Goal: Navigation & Orientation: Find specific page/section

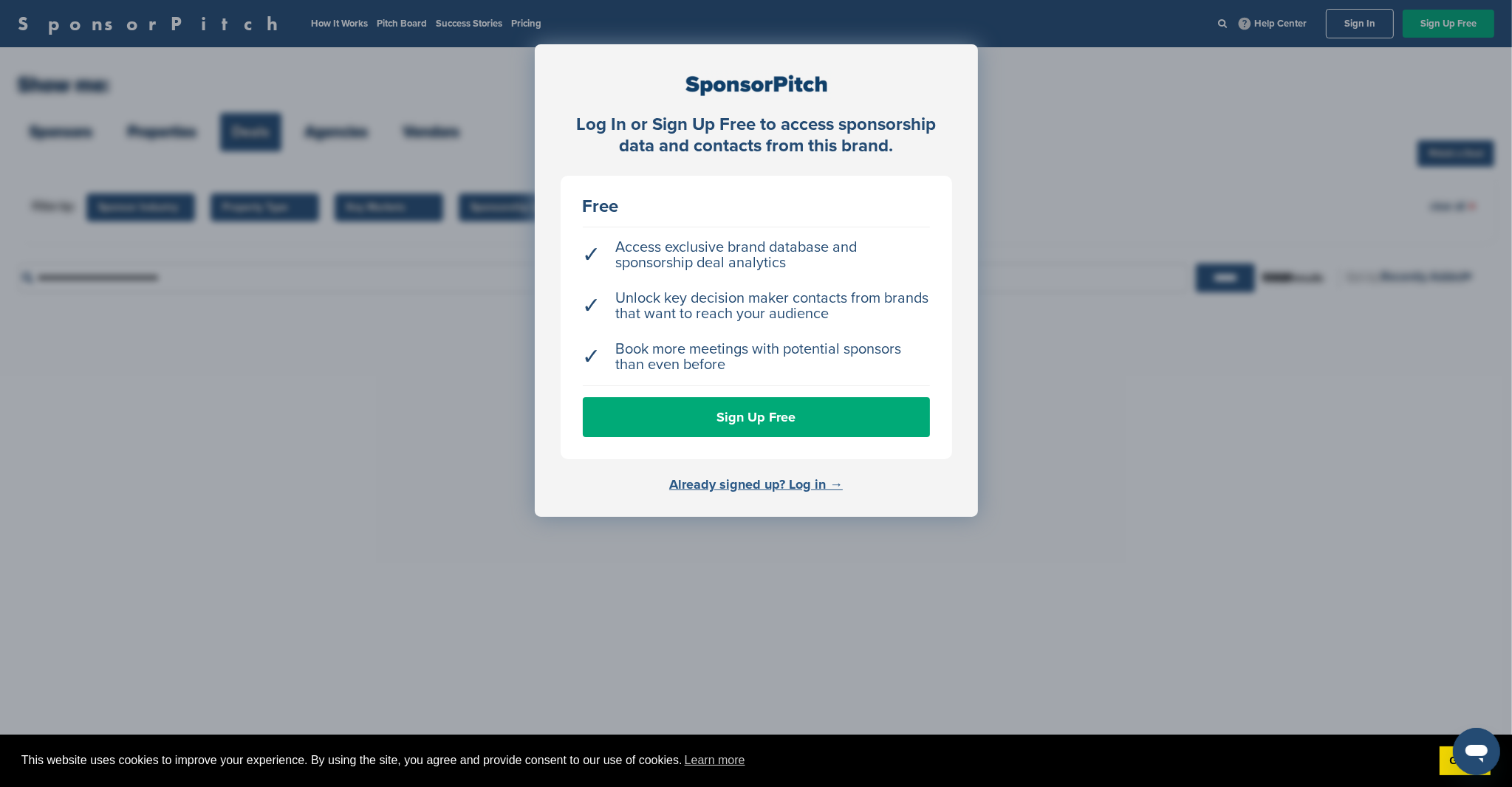
click at [797, 480] on link "Already signed up? Log in →" at bounding box center [756, 484] width 173 height 17
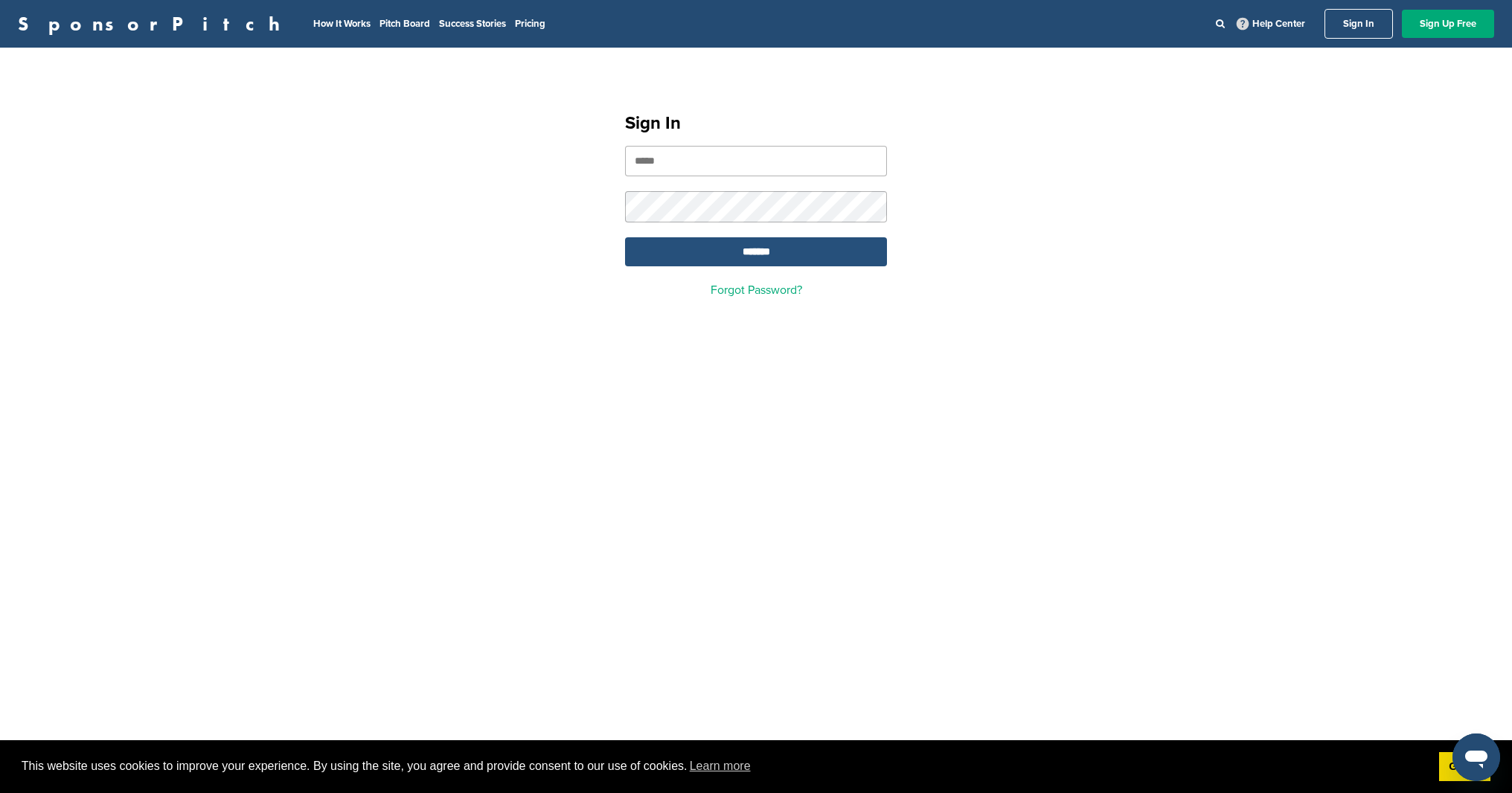
type input "**********"
click at [712, 253] on input "*******" at bounding box center [756, 252] width 262 height 29
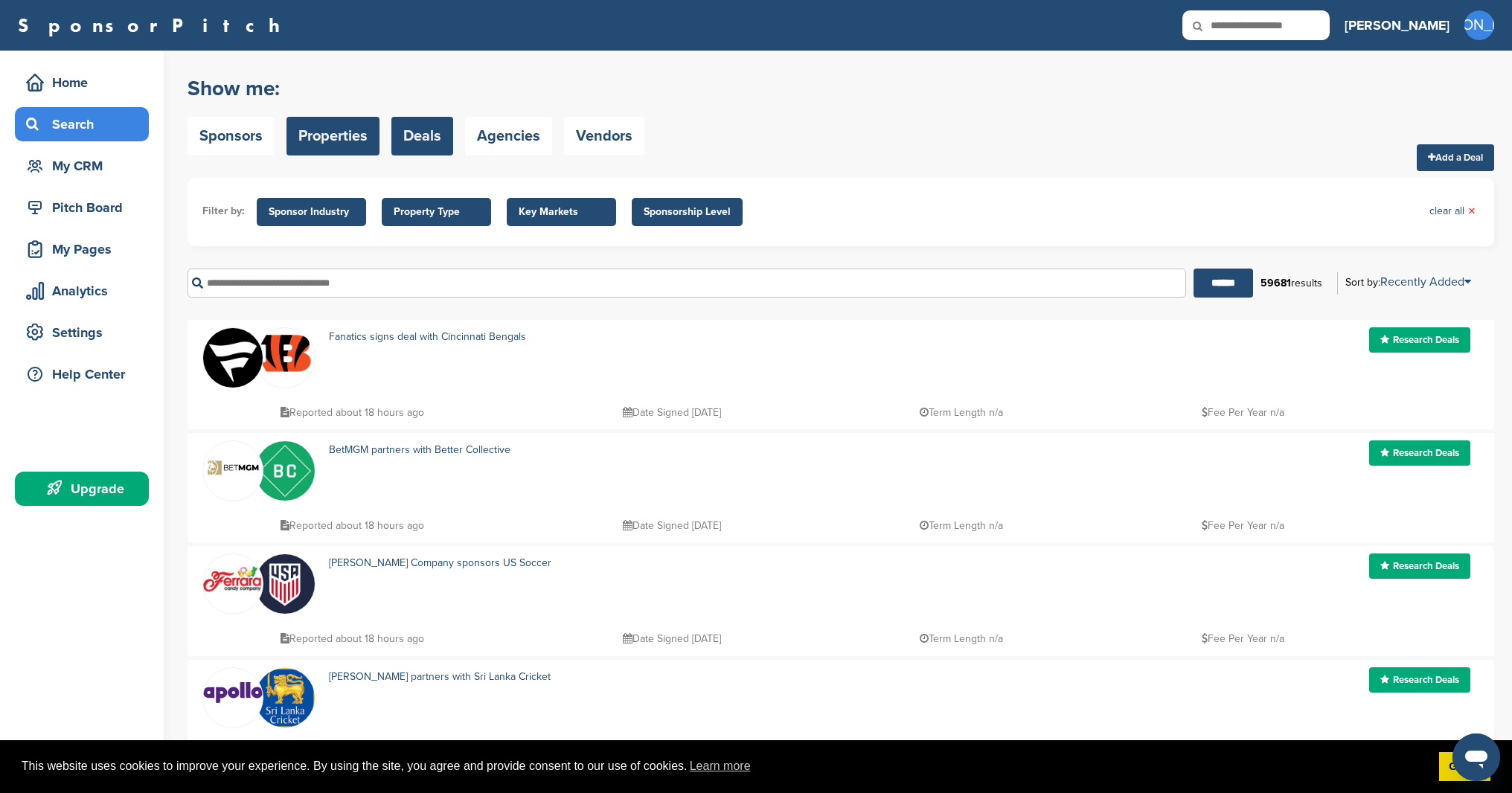
click at [333, 135] on link "Properties" at bounding box center [332, 136] width 93 height 39
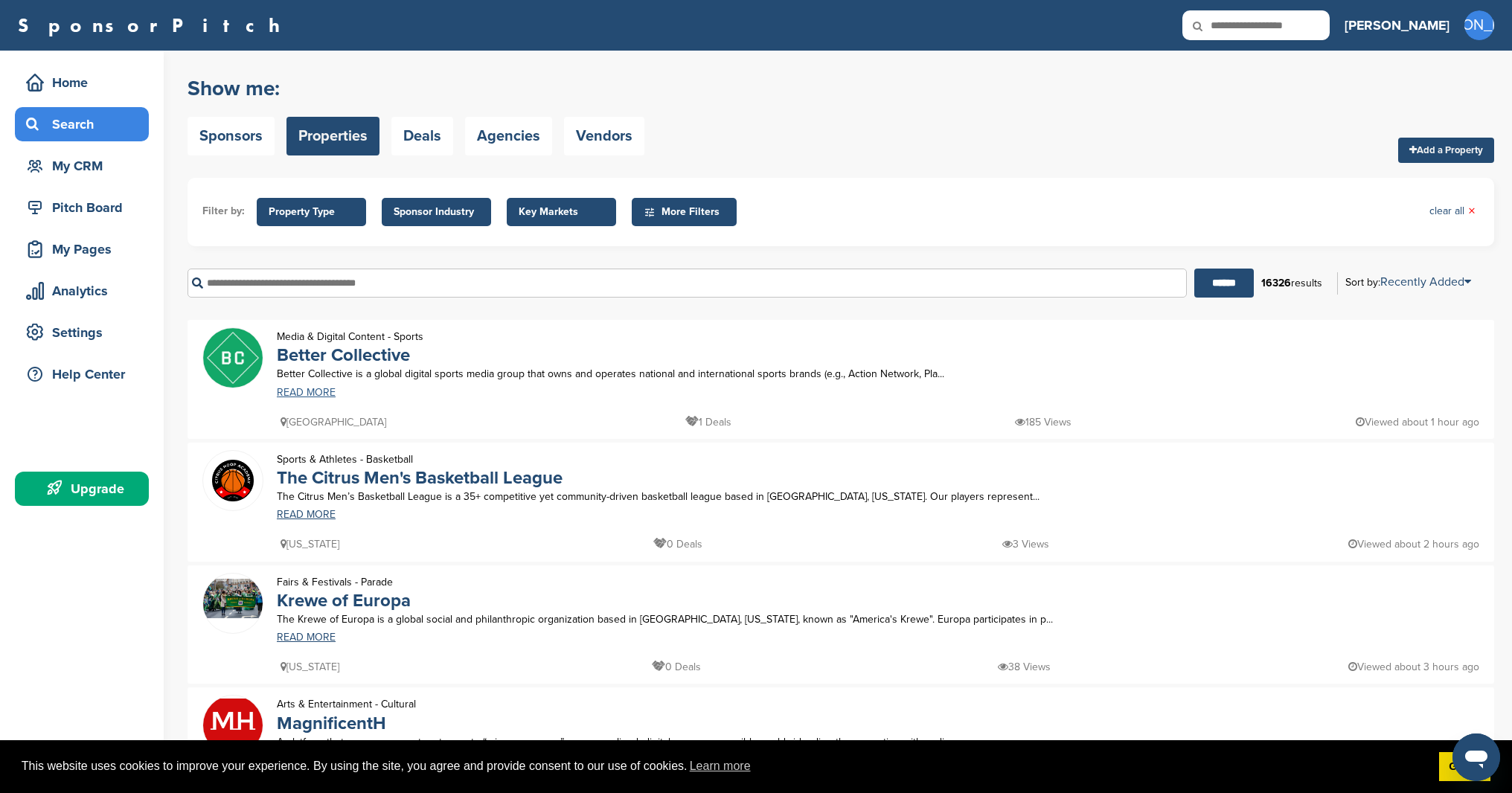
click at [304, 391] on link "READ MORE" at bounding box center [718, 392] width 883 height 10
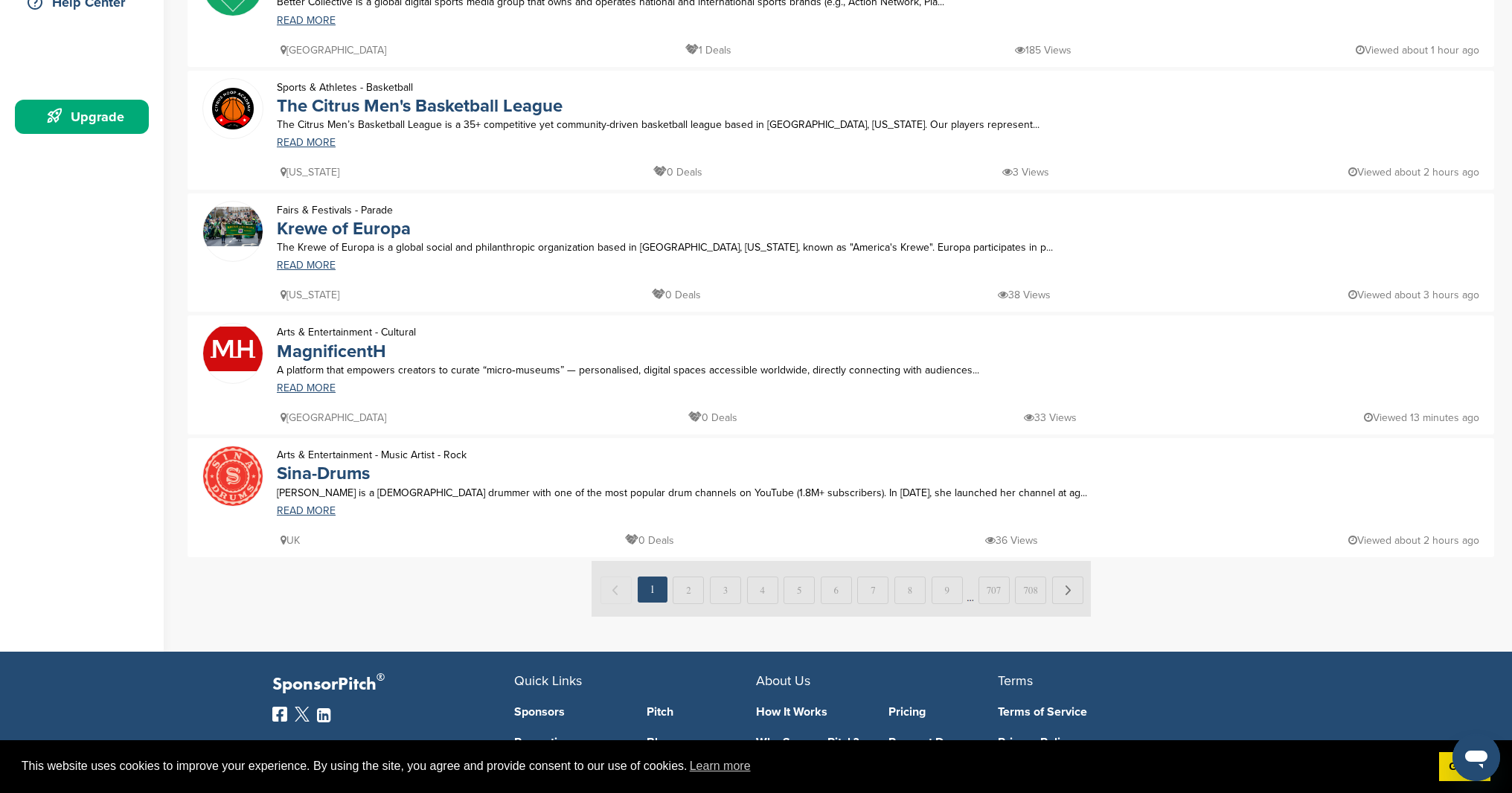
scroll to position [446, 0]
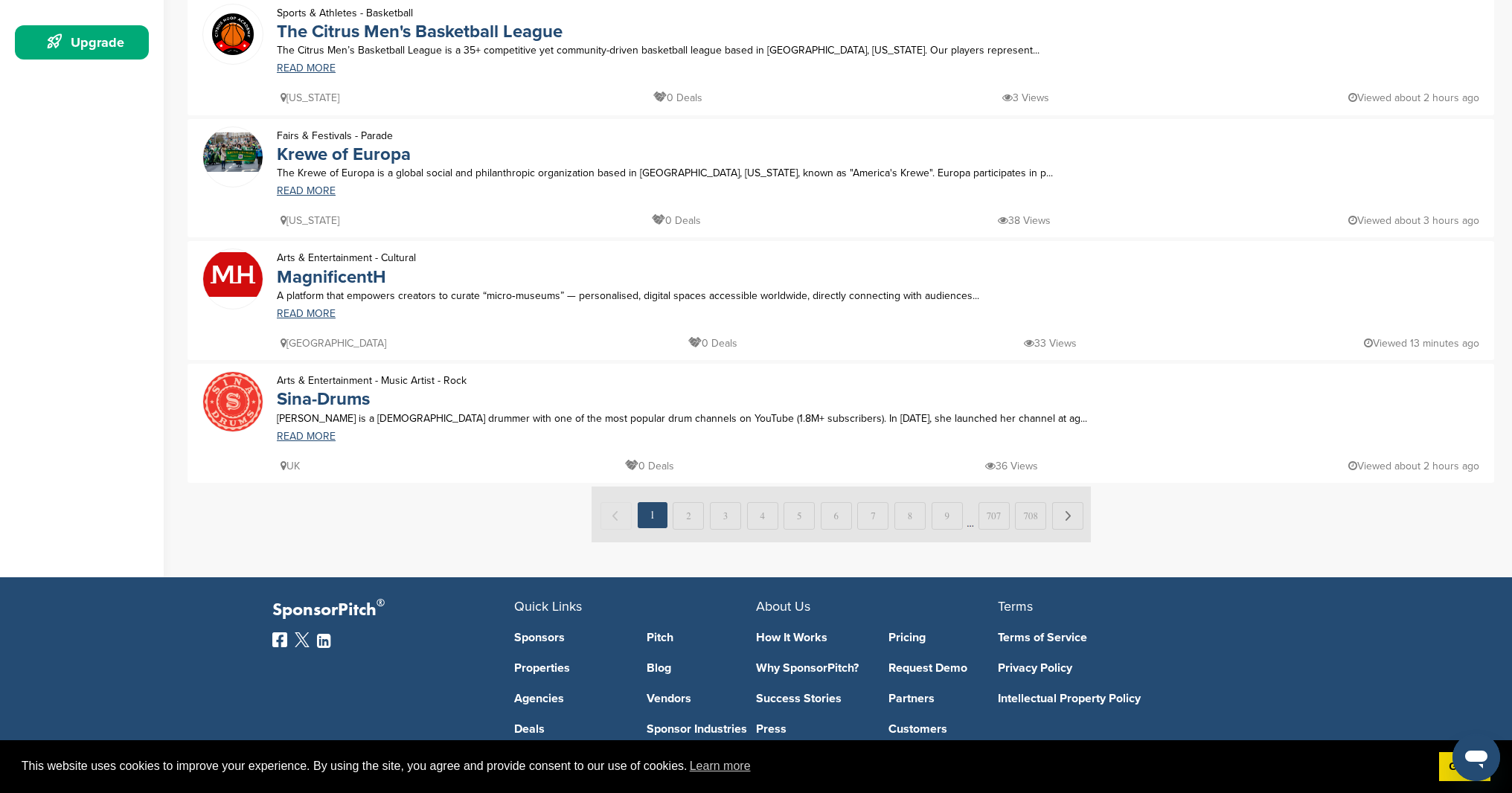
click at [1072, 516] on img at bounding box center [841, 515] width 499 height 56
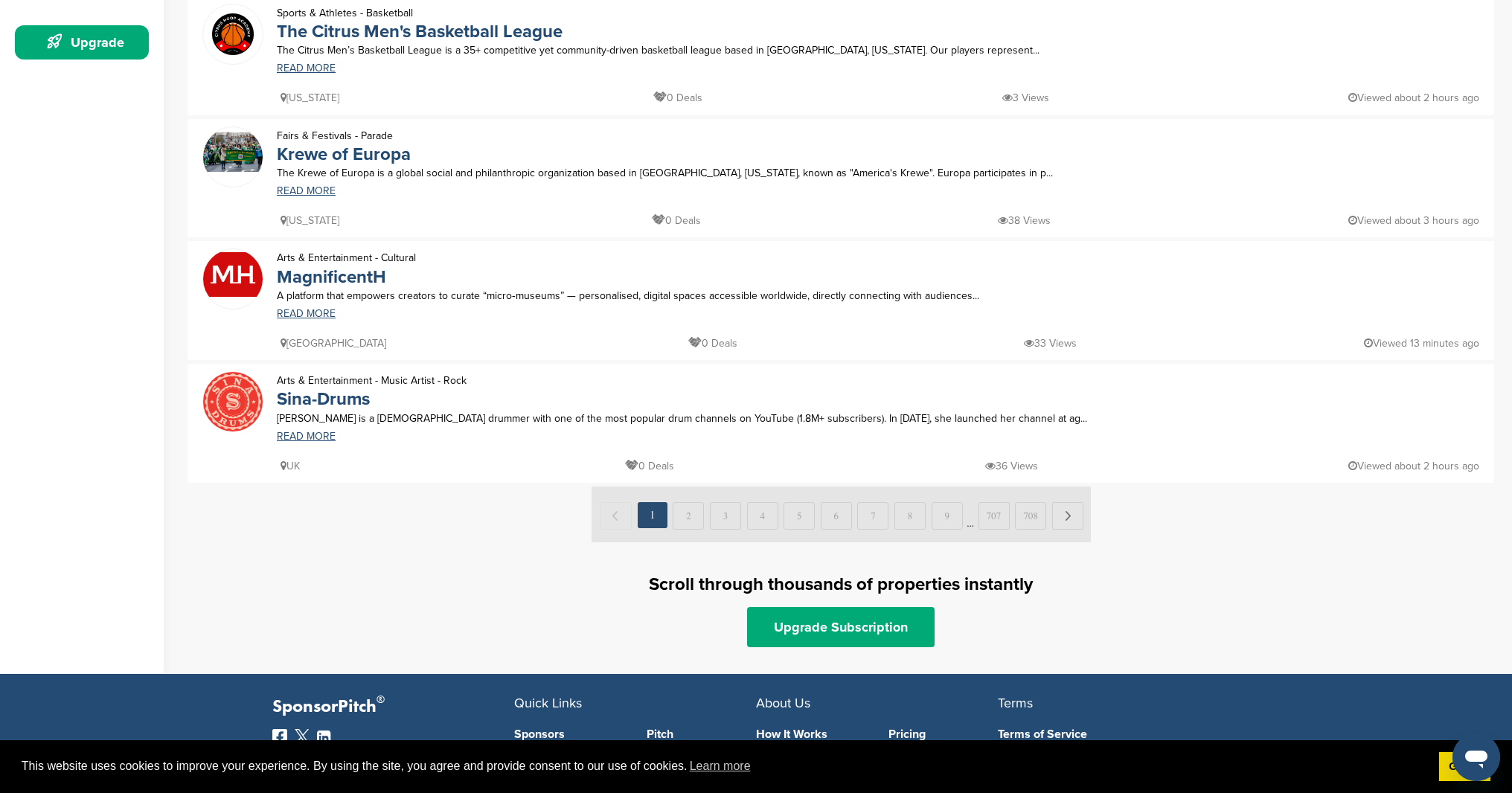
click at [1069, 518] on img at bounding box center [841, 515] width 499 height 56
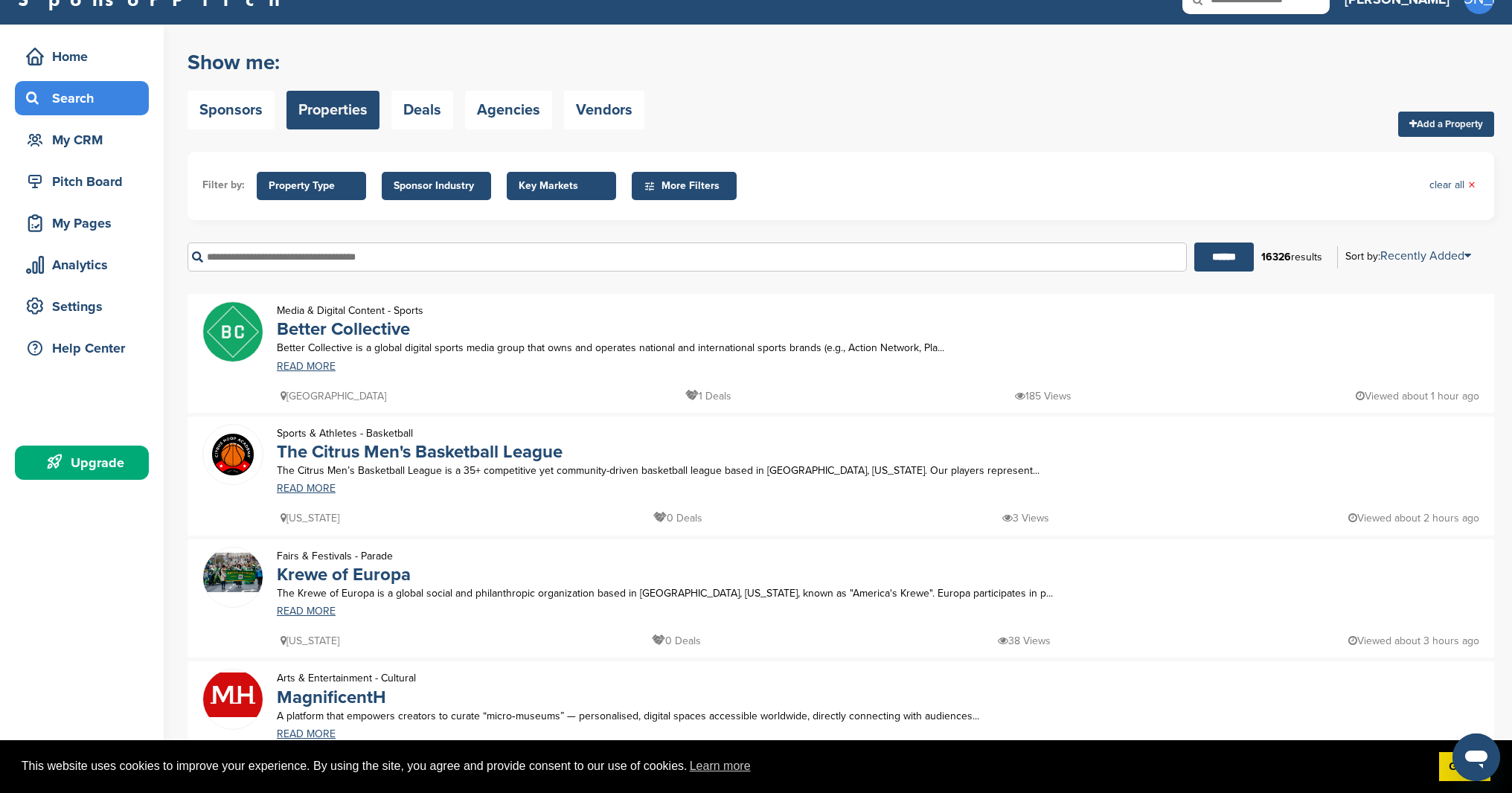
scroll to position [0, 0]
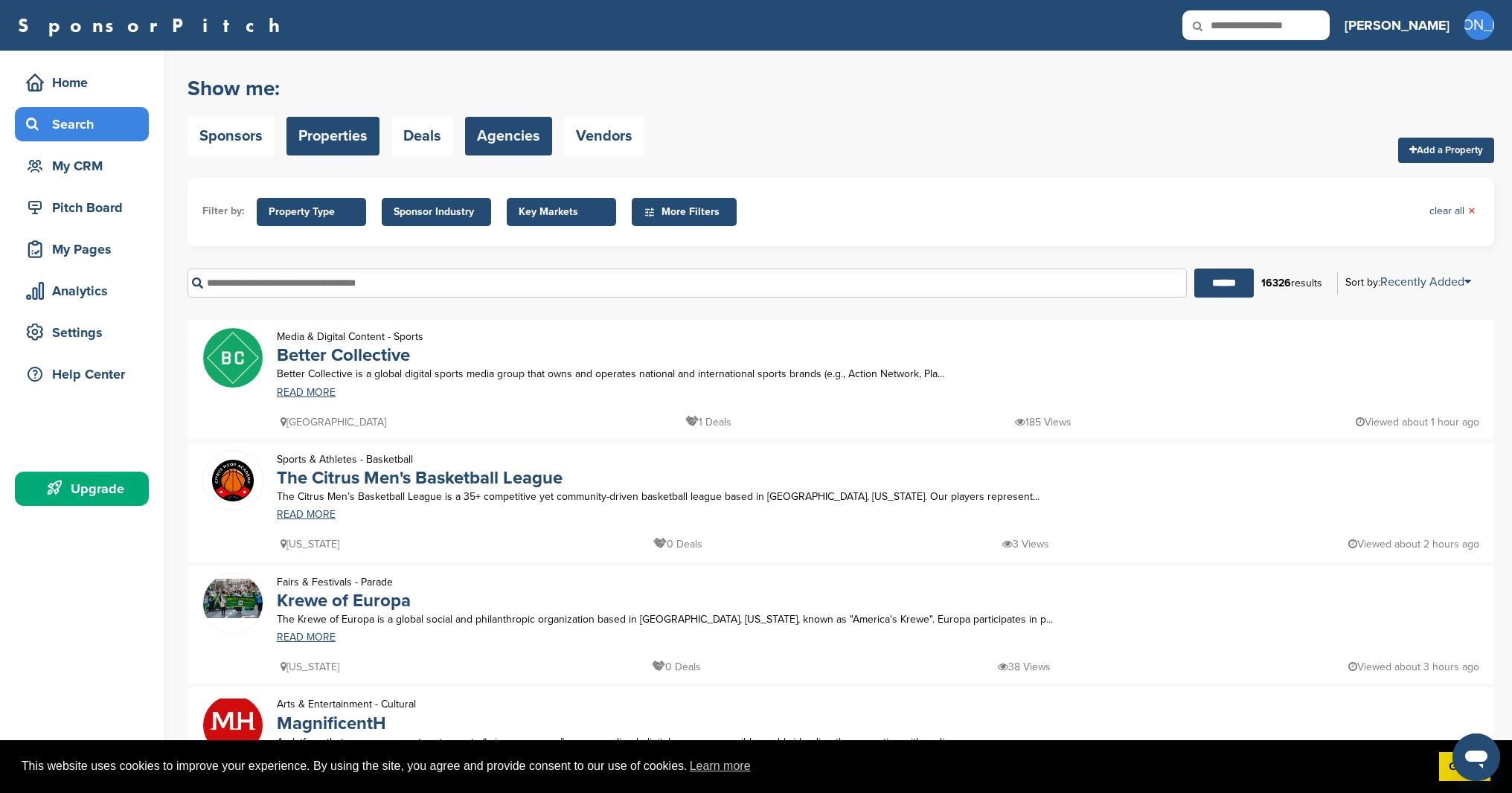
click at [527, 140] on link "Agencies" at bounding box center [509, 136] width 87 height 39
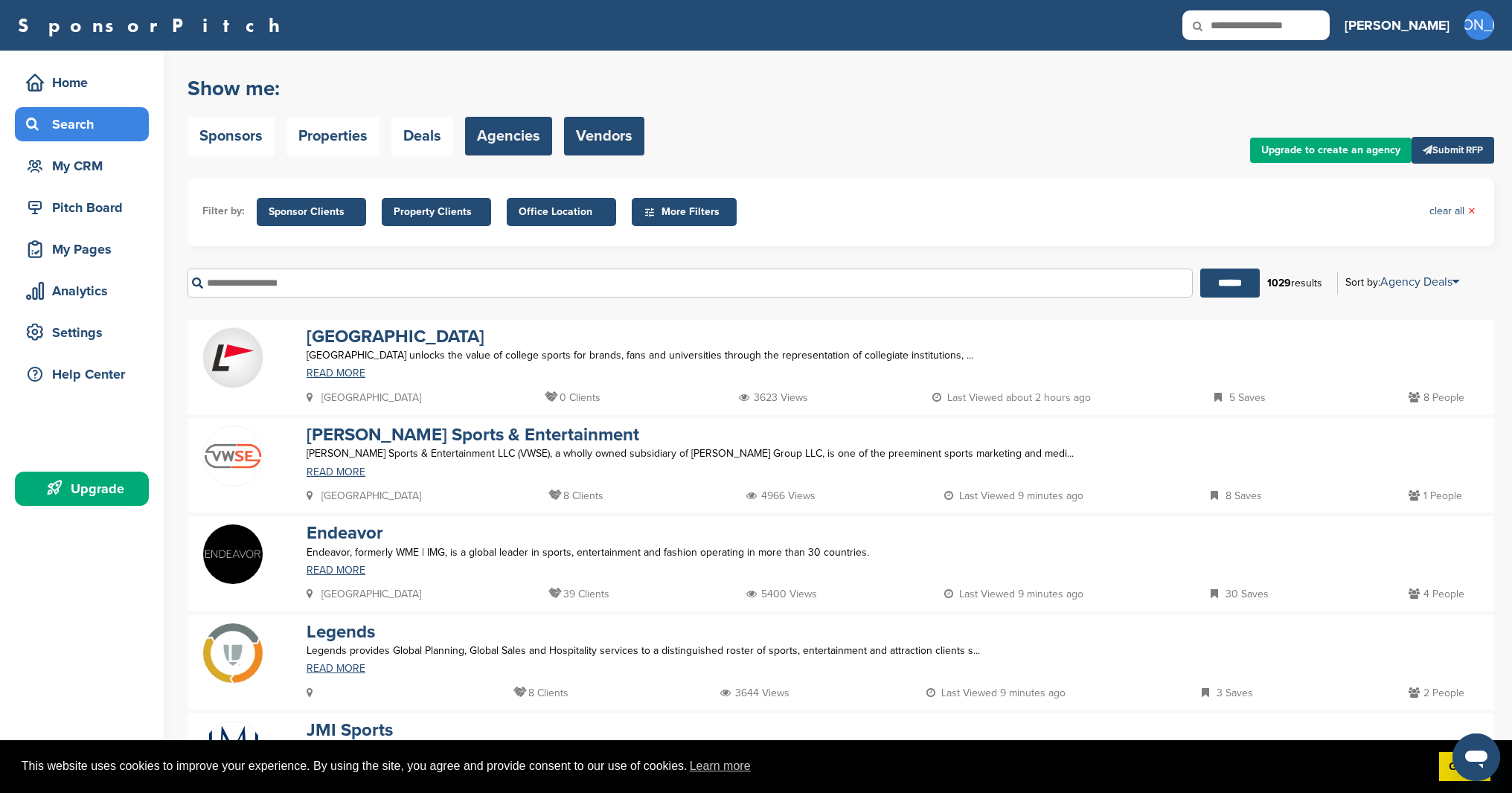
click at [573, 130] on link "Vendors" at bounding box center [604, 136] width 81 height 39
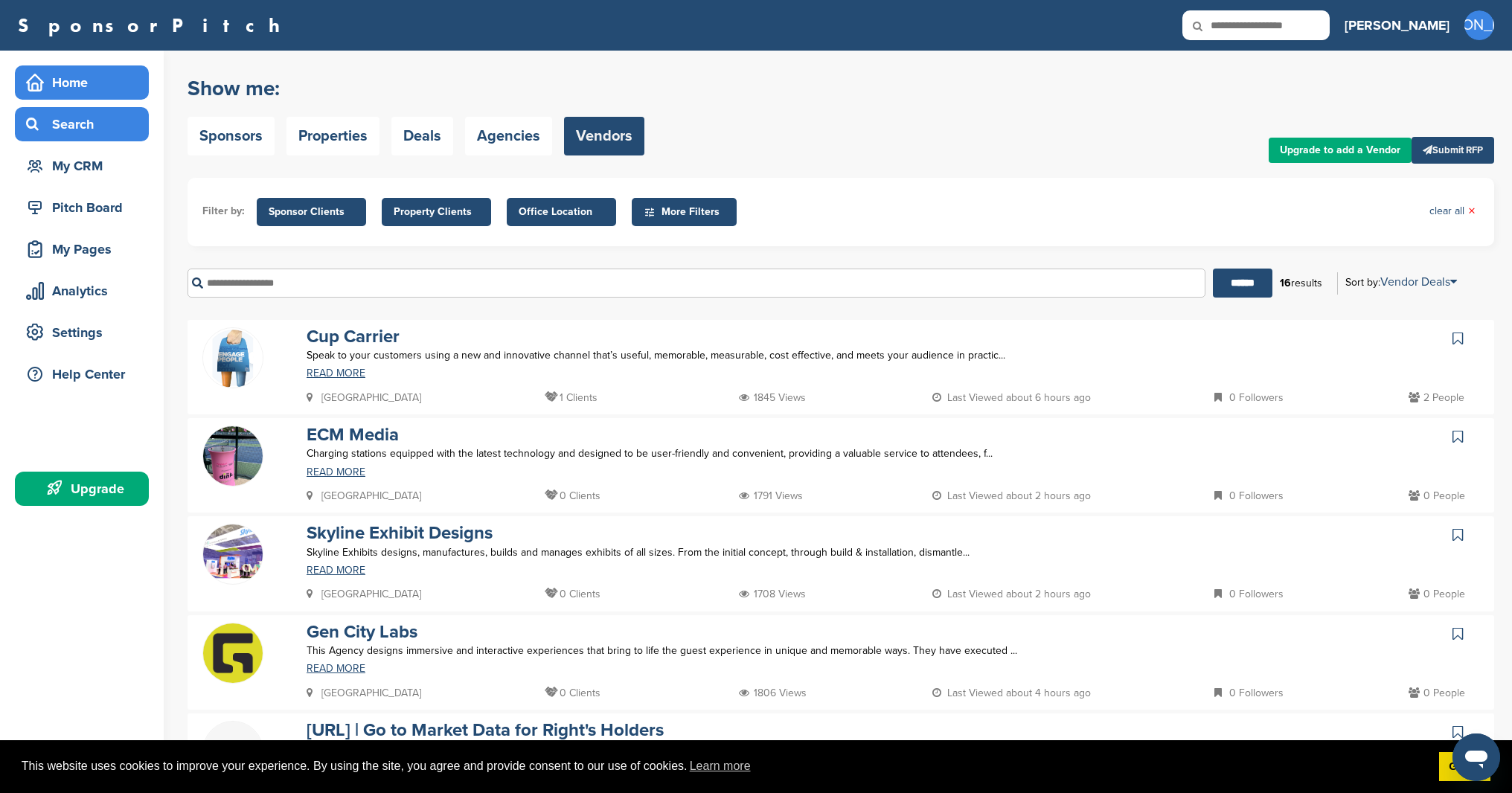
click at [69, 84] on div "Home" at bounding box center [85, 83] width 127 height 27
